Goal: Transaction & Acquisition: Book appointment/travel/reservation

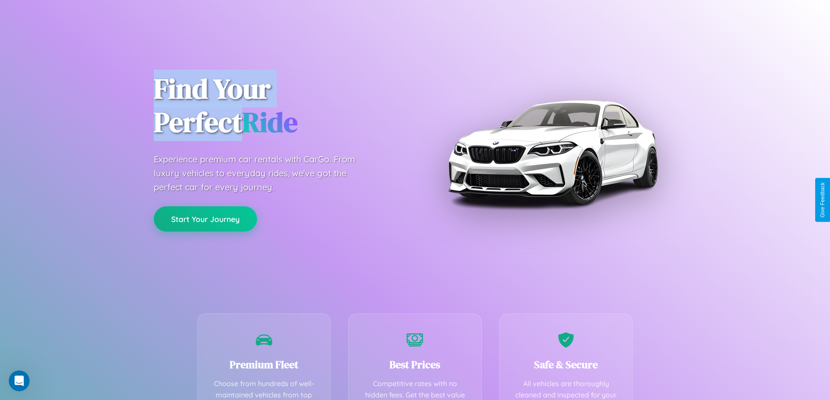
click at [205, 219] on button "Start Your Journey" at bounding box center [205, 219] width 103 height 25
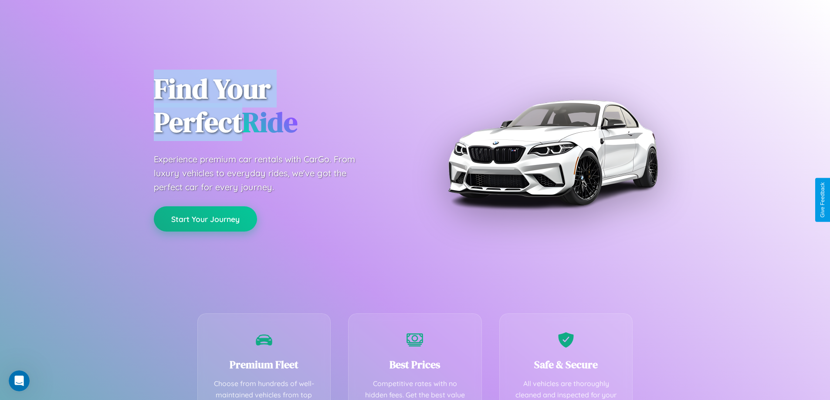
click at [205, 219] on button "Start Your Journey" at bounding box center [205, 219] width 103 height 25
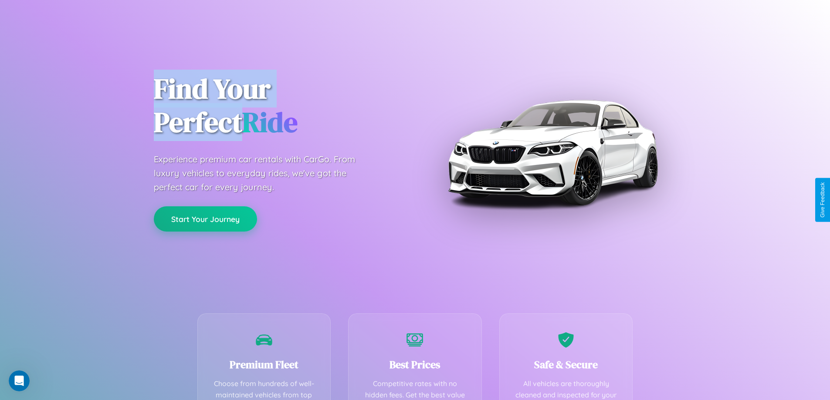
click at [205, 219] on button "Start Your Journey" at bounding box center [205, 219] width 103 height 25
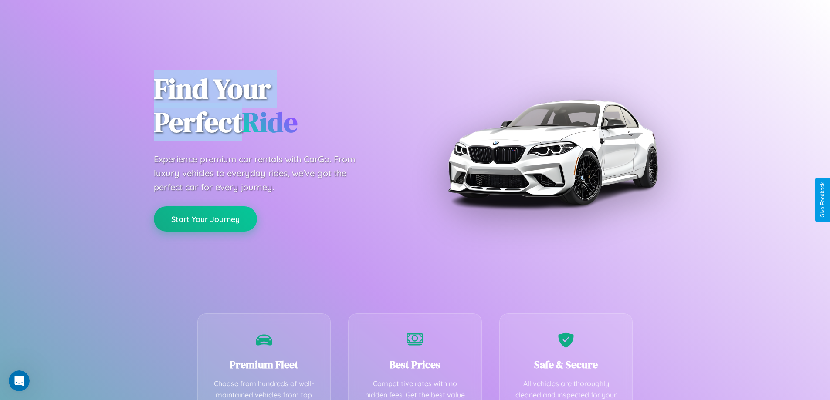
click at [205, 219] on button "Start Your Journey" at bounding box center [205, 219] width 103 height 25
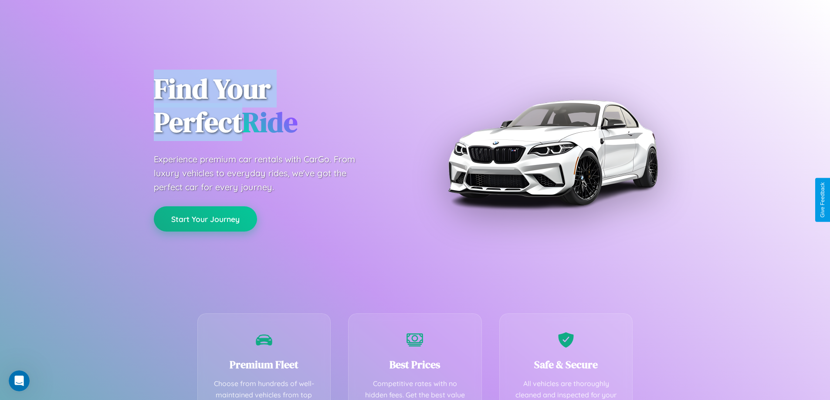
click at [205, 219] on button "Start Your Journey" at bounding box center [205, 219] width 103 height 25
